Goal: Use online tool/utility: Utilize a website feature to perform a specific function

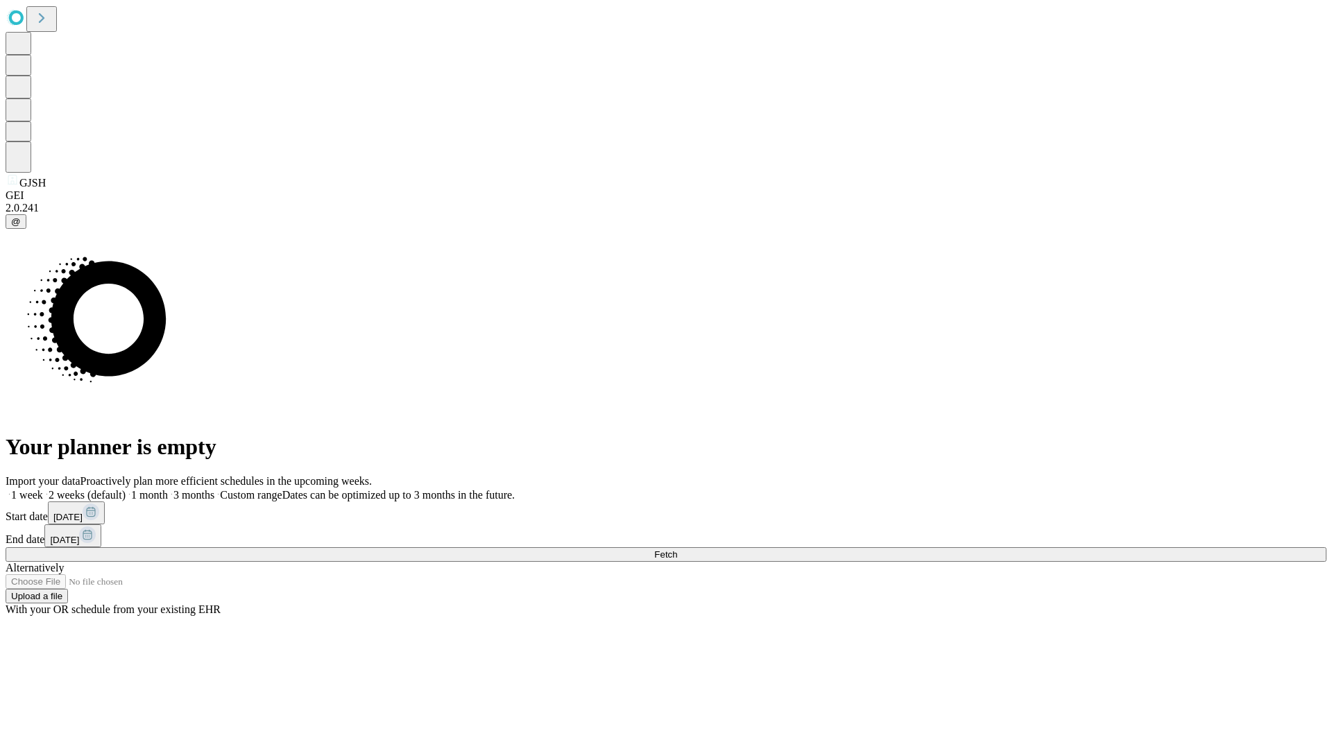
click at [677, 550] on span "Fetch" at bounding box center [665, 555] width 23 height 10
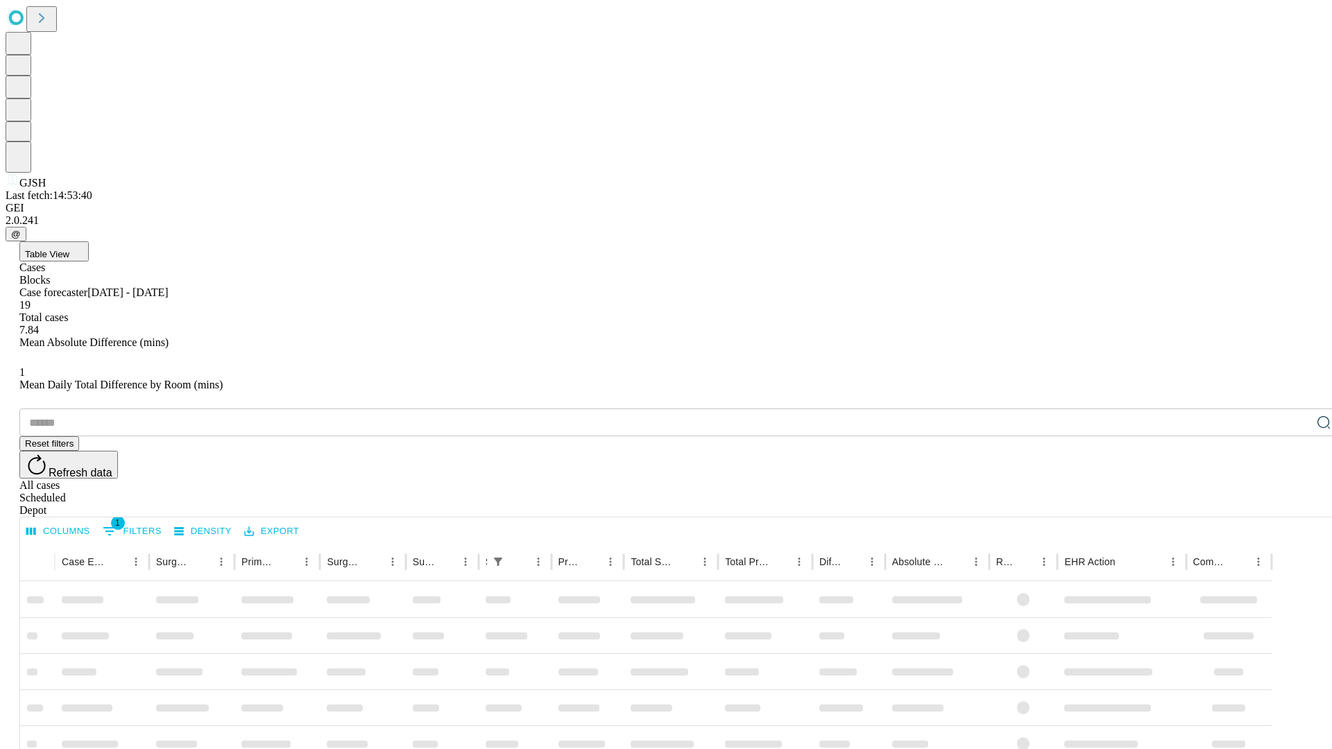
click at [69, 249] on span "Table View" at bounding box center [47, 254] width 44 height 10
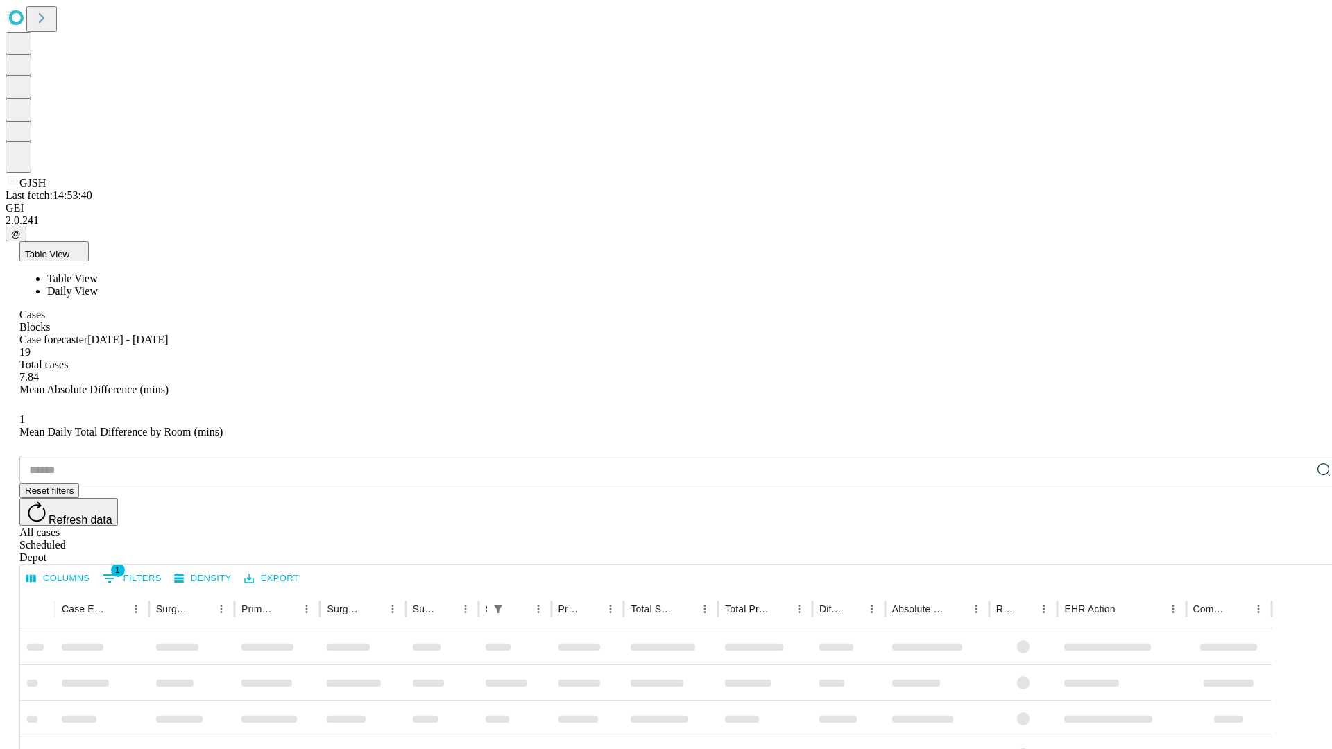
click at [98, 285] on span "Daily View" at bounding box center [72, 291] width 51 height 12
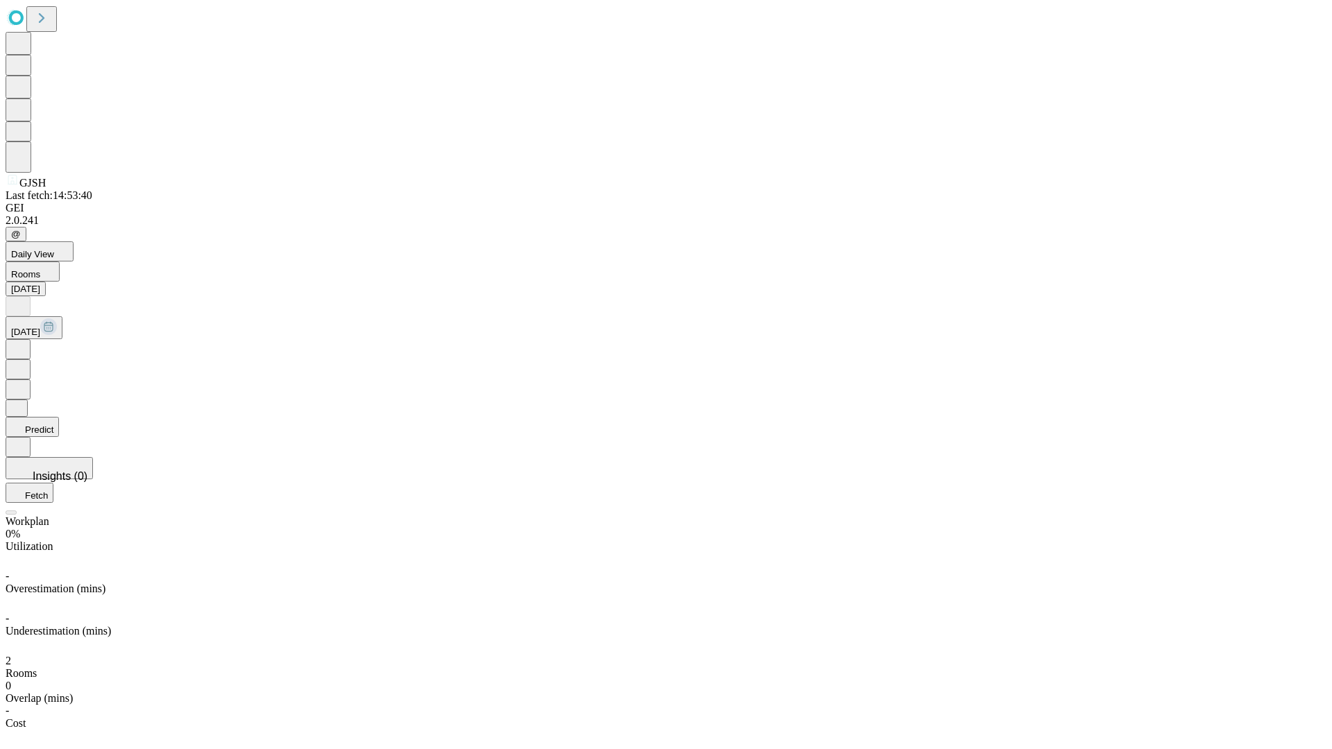
click at [59, 417] on button "Predict" at bounding box center [32, 427] width 53 height 20
